Goal: Check status: Check status

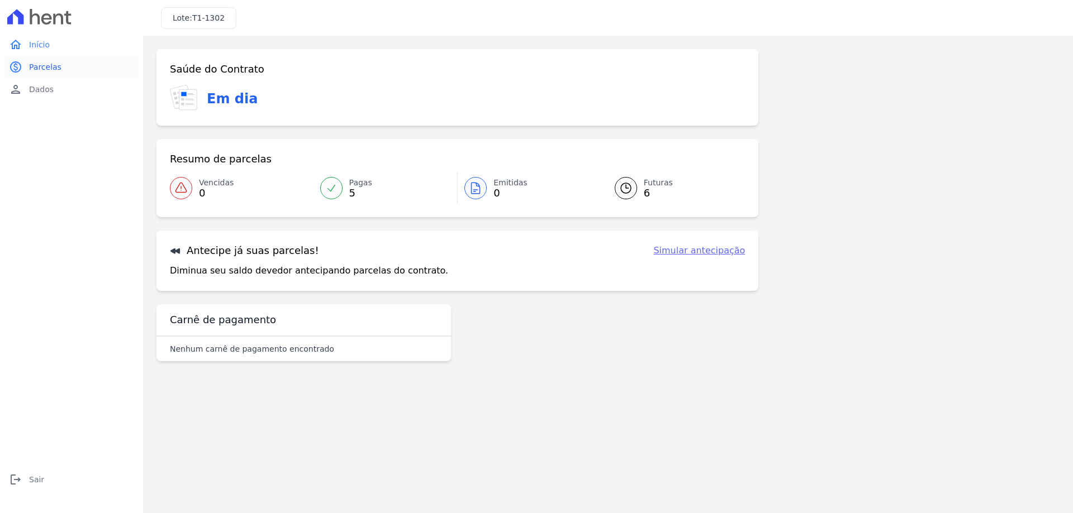
click at [35, 70] on span "Parcelas" at bounding box center [45, 66] width 32 height 11
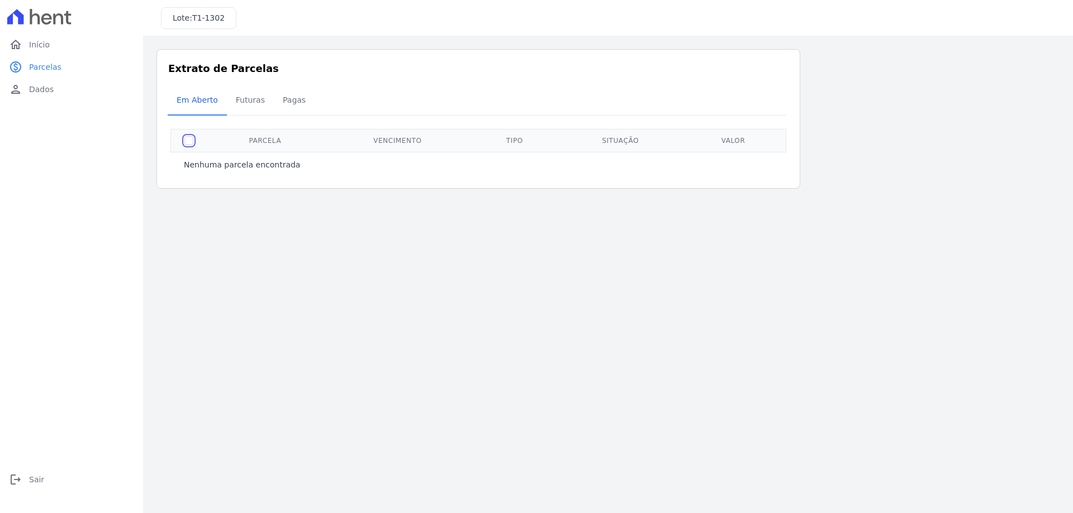
click at [189, 142] on input "checkbox" at bounding box center [188, 140] width 9 height 9
checkbox input "true"
click at [731, 142] on th "Valor" at bounding box center [733, 140] width 100 height 23
drag, startPoint x: 731, startPoint y: 142, endPoint x: 518, endPoint y: 123, distance: 213.7
click at [730, 142] on th "Valor" at bounding box center [733, 140] width 100 height 23
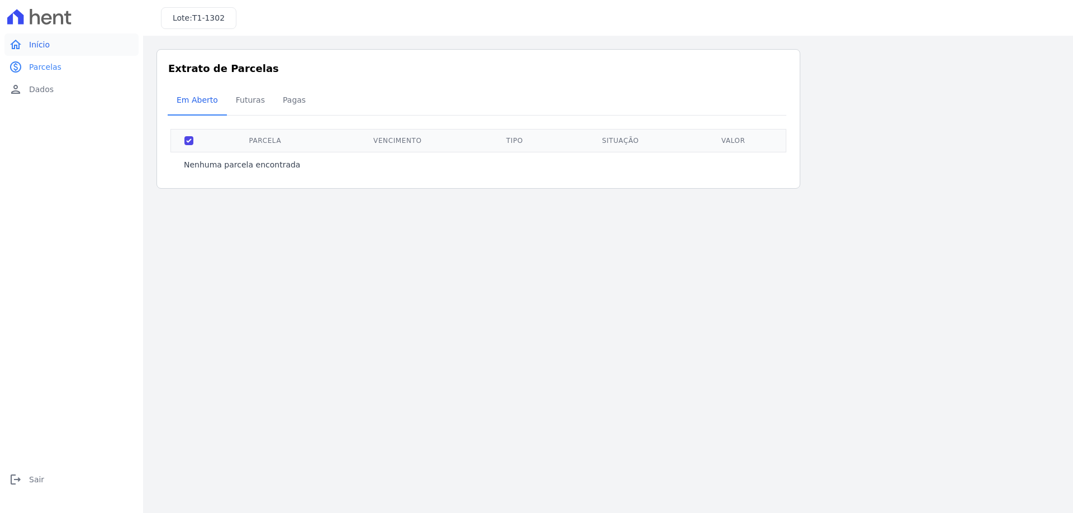
click at [38, 44] on span "Início" at bounding box center [39, 44] width 21 height 11
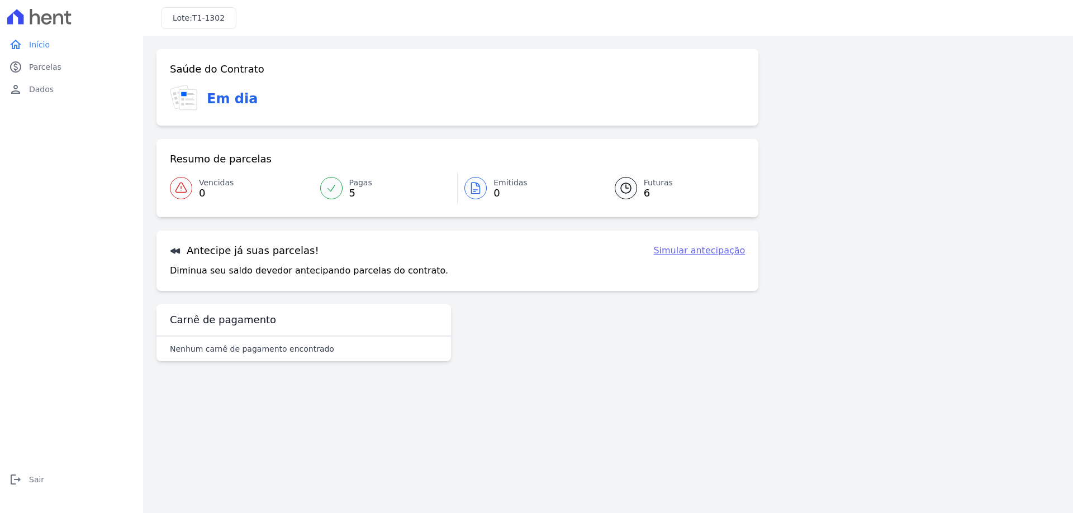
click at [38, 44] on span "Início" at bounding box center [39, 44] width 21 height 11
click at [627, 191] on icon at bounding box center [625, 188] width 13 height 13
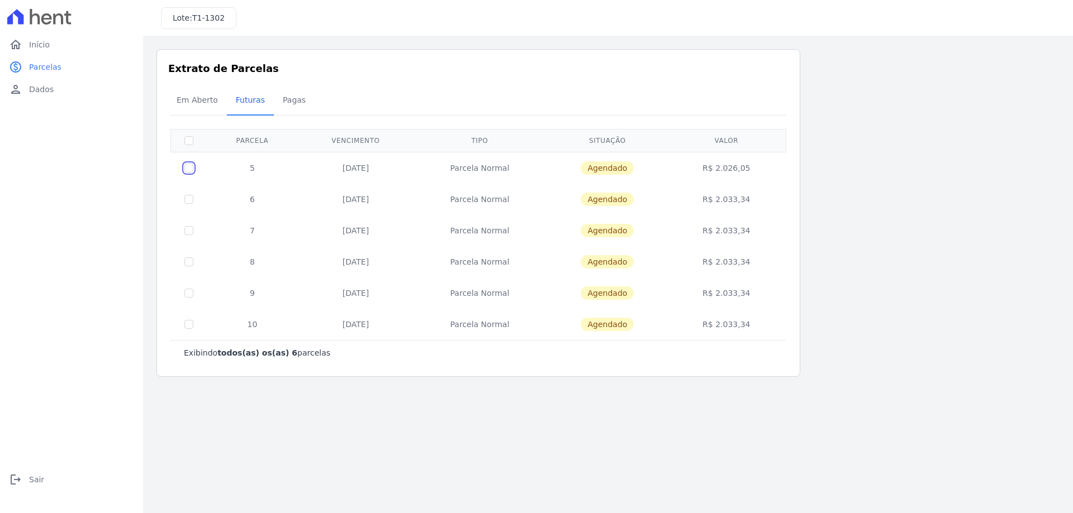
click at [189, 168] on input "checkbox" at bounding box center [188, 168] width 9 height 9
checkbox input "true"
click at [741, 104] on div "Em Aberto Futuras Pagas" at bounding box center [478, 100] width 621 height 27
drag, startPoint x: 360, startPoint y: 167, endPoint x: 501, endPoint y: 169, distance: 140.2
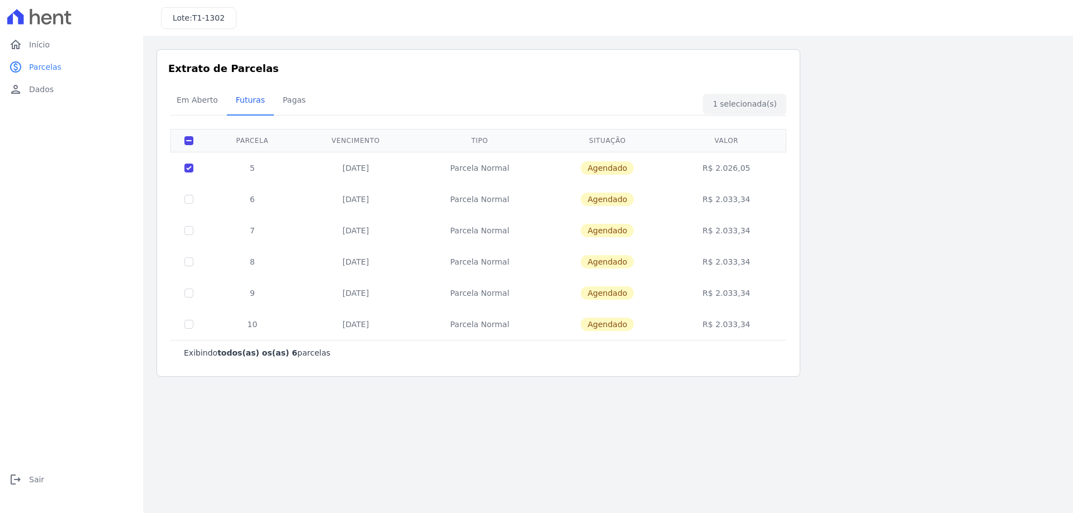
click at [375, 167] on td "25/09/2025" at bounding box center [356, 168] width 116 height 32
drag, startPoint x: 508, startPoint y: 169, endPoint x: 588, endPoint y: 173, distance: 80.0
click at [516, 171] on td "Parcela Normal" at bounding box center [479, 168] width 132 height 32
drag, startPoint x: 621, startPoint y: 166, endPoint x: 666, endPoint y: 170, distance: 45.9
click at [622, 167] on span "Agendado" at bounding box center [606, 167] width 53 height 13
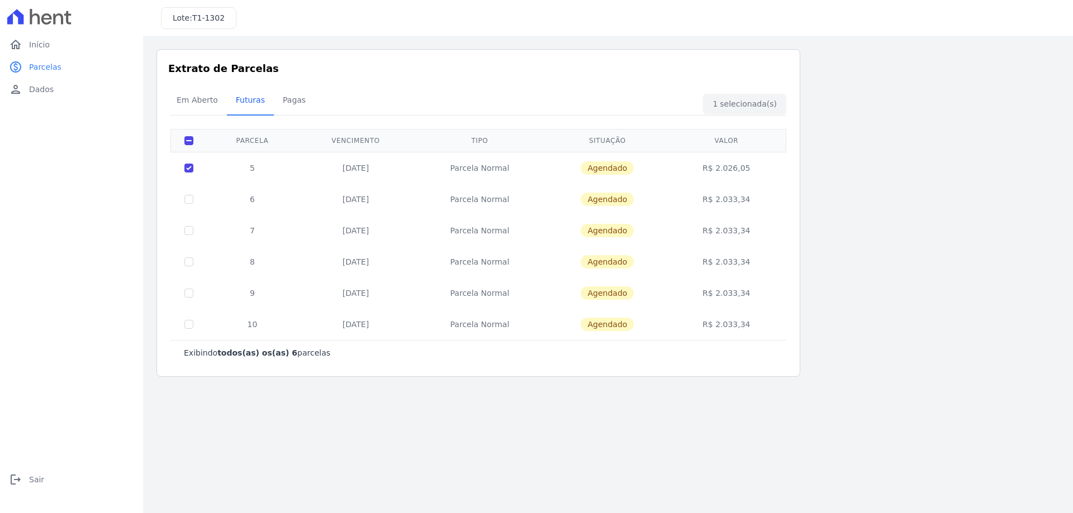
click at [718, 168] on td "R$ 2.026,05" at bounding box center [726, 168] width 115 height 32
click at [42, 39] on span "Início" at bounding box center [39, 44] width 21 height 11
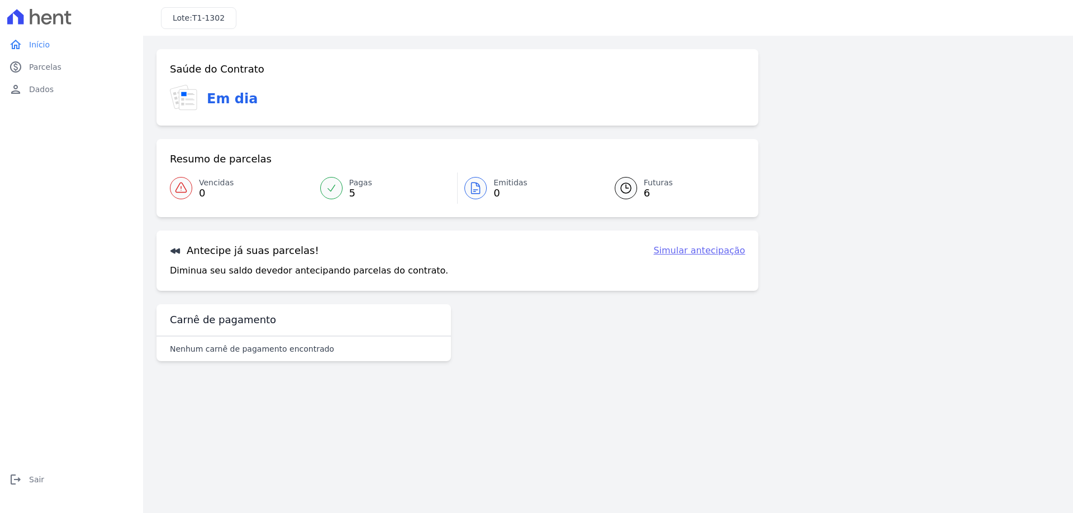
click at [216, 97] on h3 "Em dia" at bounding box center [232, 99] width 51 height 20
click at [45, 66] on span "Parcelas" at bounding box center [45, 66] width 32 height 11
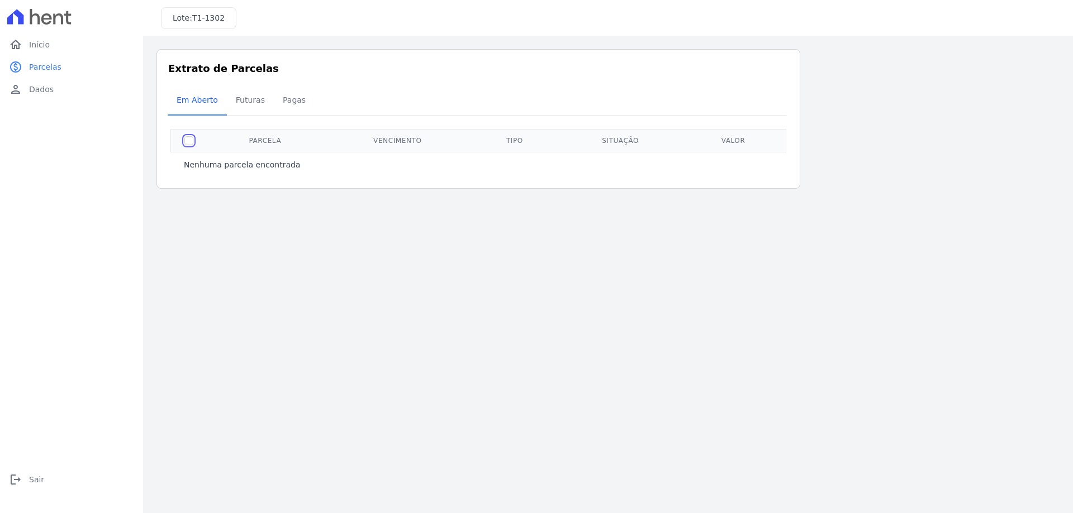
click at [186, 144] on input "checkbox" at bounding box center [188, 140] width 9 height 9
checkbox input "true"
click at [264, 141] on th "Parcela" at bounding box center [265, 140] width 117 height 23
click at [281, 143] on th "Parcela" at bounding box center [265, 140] width 117 height 23
